Goal: Task Accomplishment & Management: Use online tool/utility

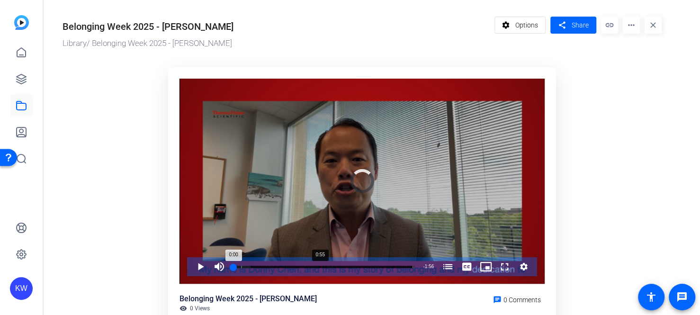
click at [229, 263] on div "Loaded : 9.55% 0:55 0:00 The Story of Belonging (00:05)" at bounding box center [324, 266] width 190 height 19
click at [234, 267] on div "0:55" at bounding box center [277, 267] width 86 height 2
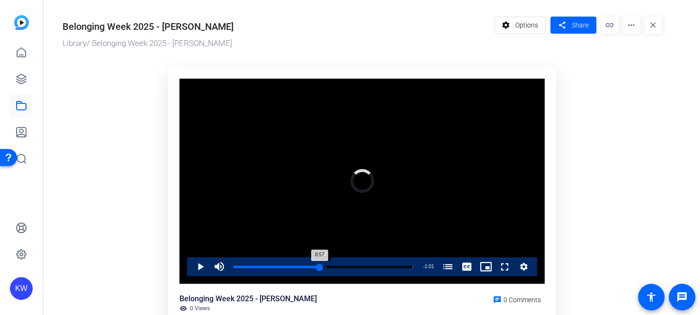
click at [234, 268] on div "0:57" at bounding box center [277, 267] width 86 height 2
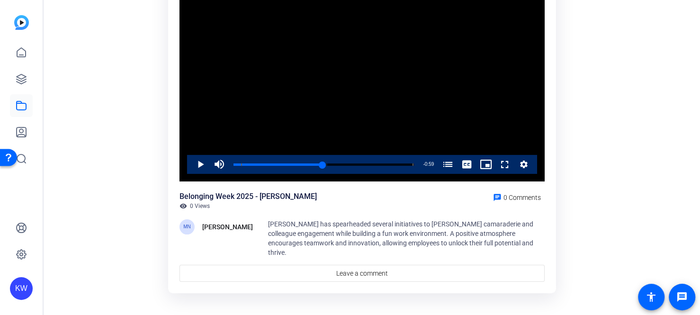
scroll to position [104, 0]
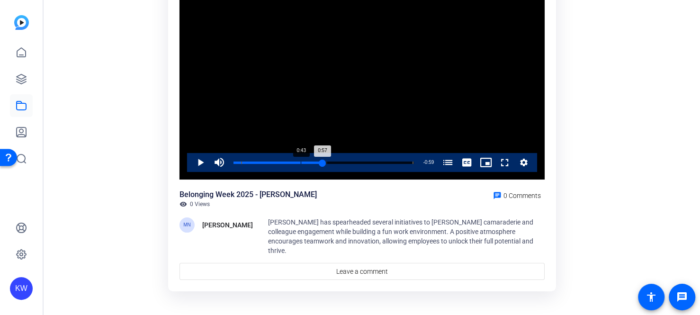
click at [229, 164] on div "Loaded : 52.09% 0:43 0:57 The Story of Belonging (00:05)" at bounding box center [324, 162] width 190 height 19
click at [234, 162] on div "0:42" at bounding box center [267, 163] width 66 height 2
click at [234, 164] on div "Loaded : 43.86% 0:44 0:40 The Story of Belonging (00:05)" at bounding box center [324, 163] width 181 height 2
click at [234, 163] on div "0:44" at bounding box center [268, 163] width 69 height 2
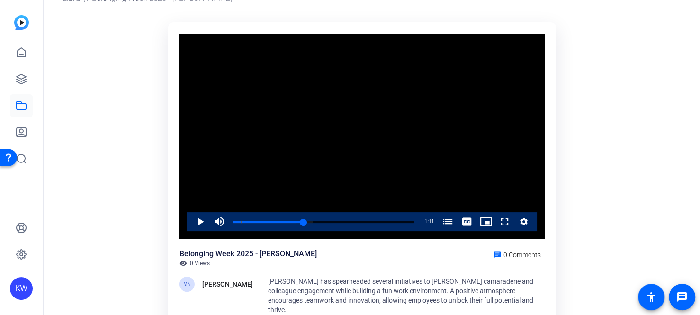
scroll to position [0, 0]
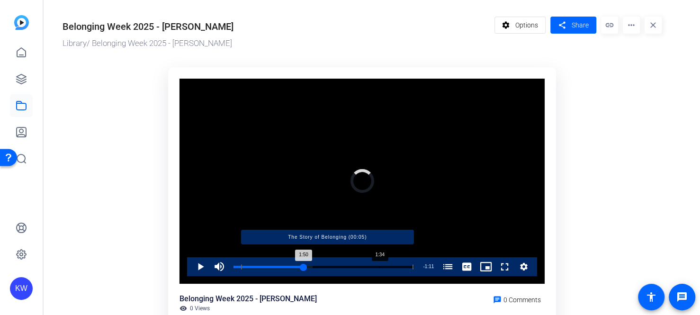
drag, startPoint x: 305, startPoint y: 268, endPoint x: 235, endPoint y: 269, distance: 69.7
click at [241, 269] on div "Progress Bar" at bounding box center [327, 266] width 172 height 5
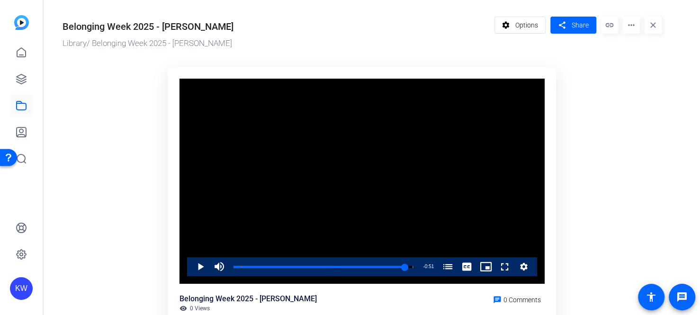
click at [628, 29] on mat-icon "more_horiz" at bounding box center [631, 25] width 17 height 17
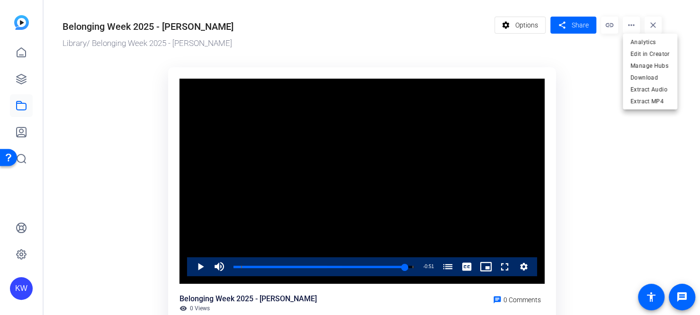
click at [195, 274] on div at bounding box center [350, 157] width 700 height 315
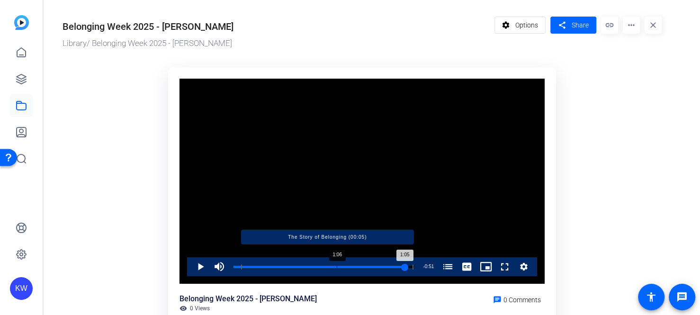
click at [241, 264] on div "Progress Bar" at bounding box center [288, 266] width 94 height 5
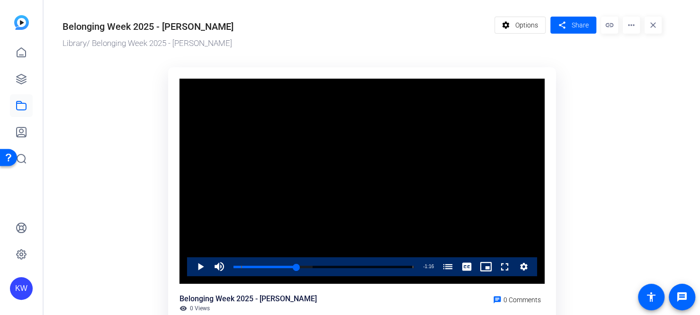
click at [627, 21] on mat-icon "more_horiz" at bounding box center [631, 25] width 17 height 17
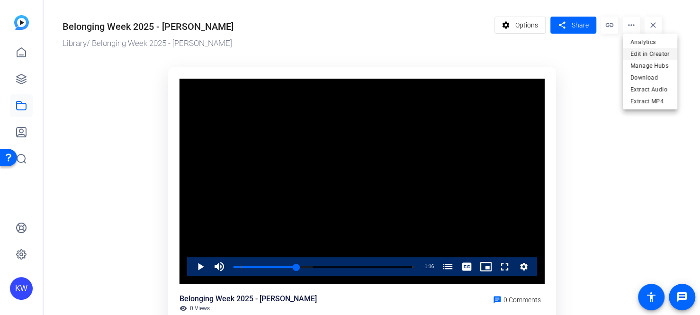
click at [631, 52] on span "Edit in Creator" at bounding box center [650, 53] width 39 height 11
